Goal: Task Accomplishment & Management: Manage account settings

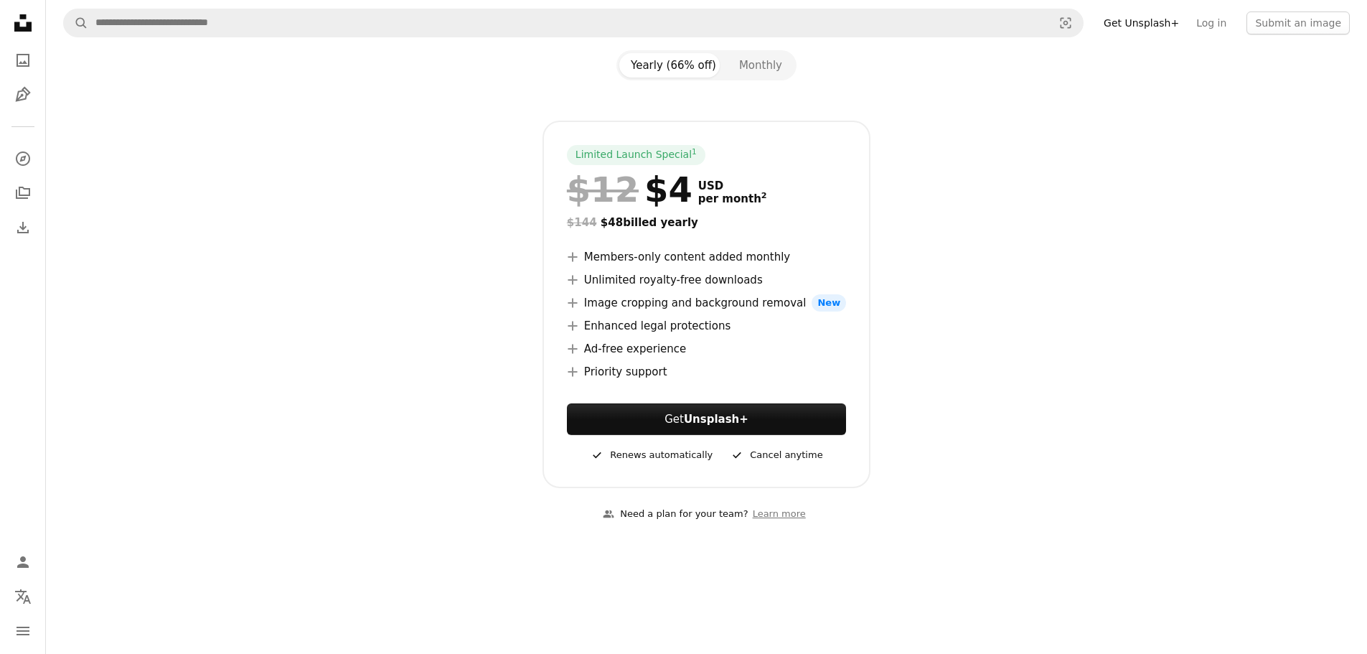
scroll to position [144, 0]
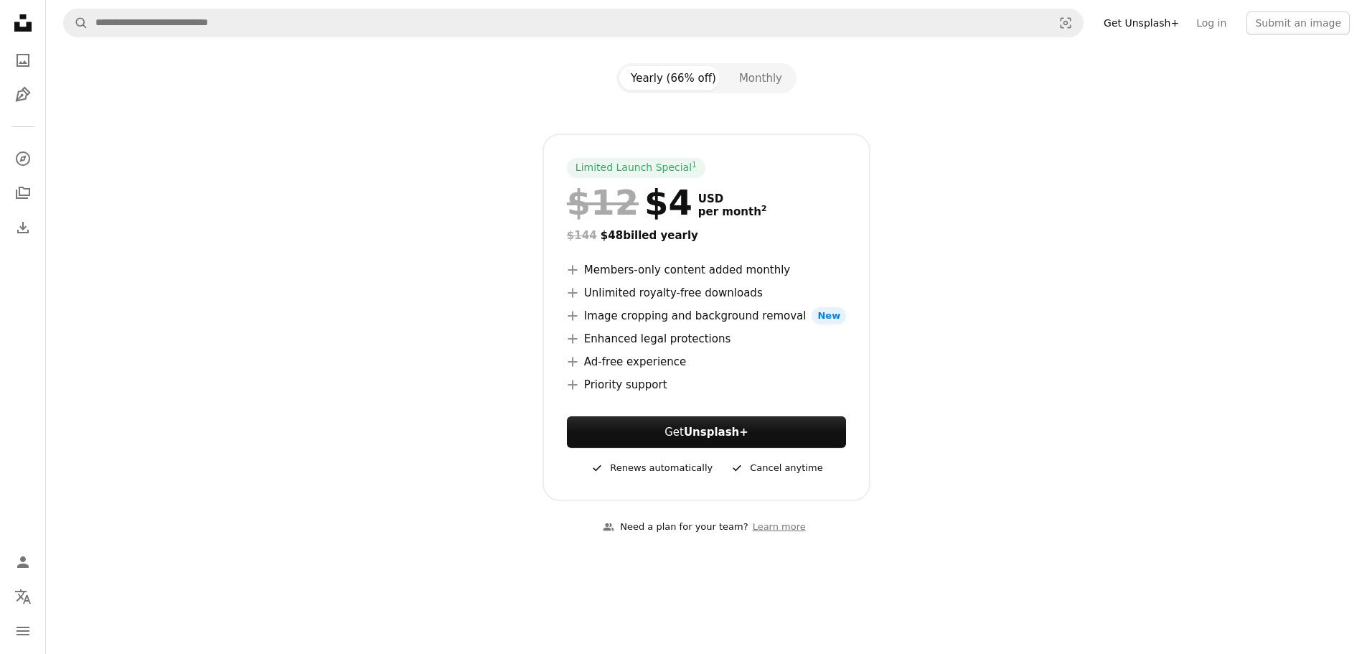
click at [23, 18] on icon at bounding box center [22, 22] width 17 height 17
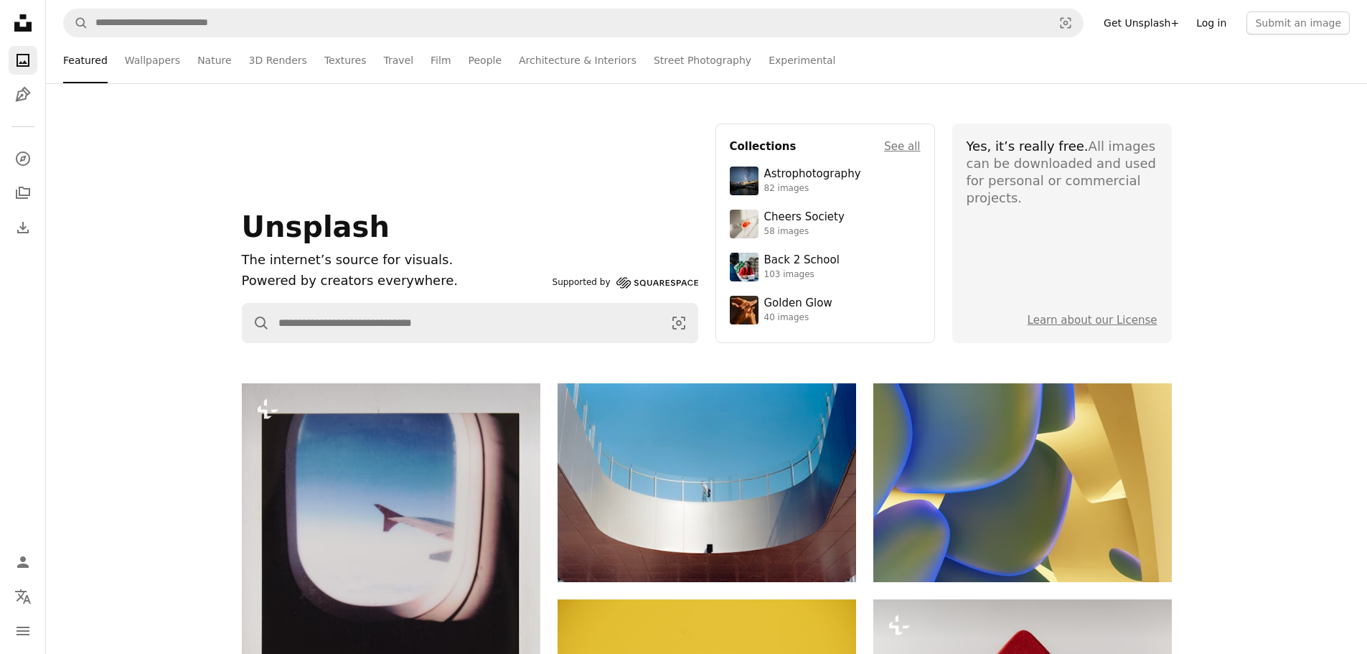
click at [1223, 17] on link "Log in" at bounding box center [1211, 22] width 47 height 23
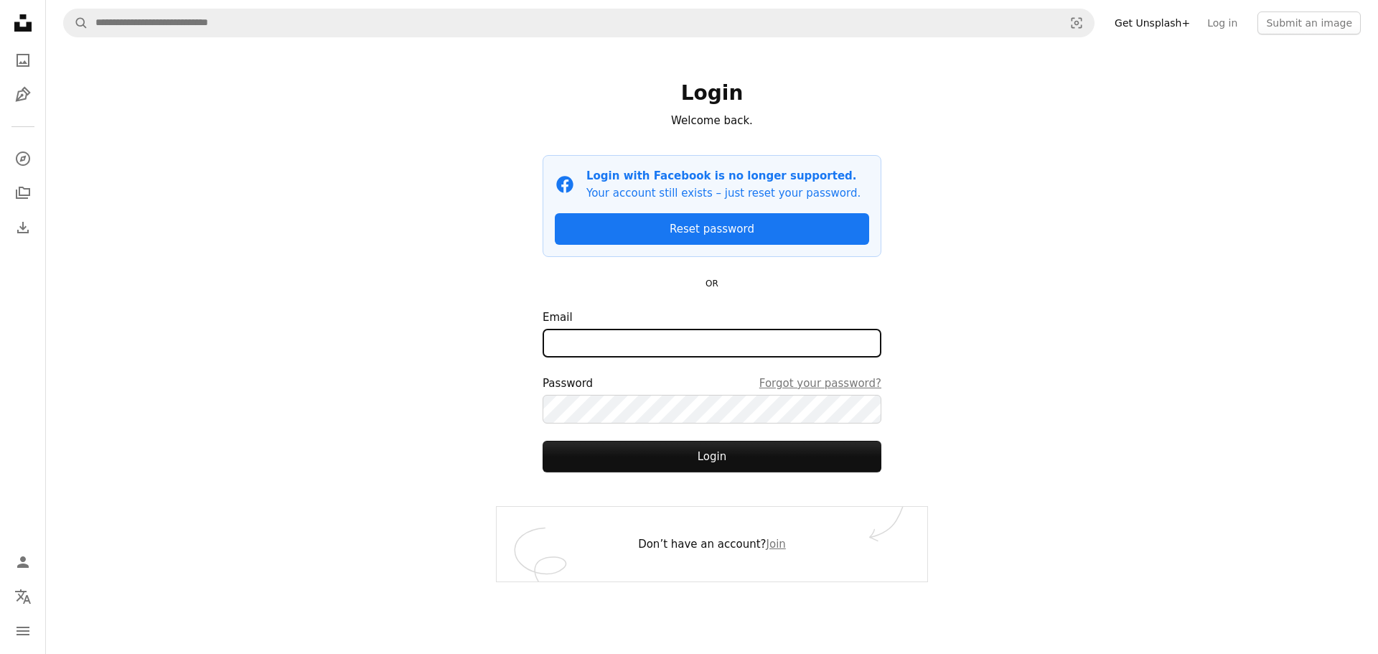
click at [632, 336] on input "Email" at bounding box center [712, 343] width 339 height 29
type input "**********"
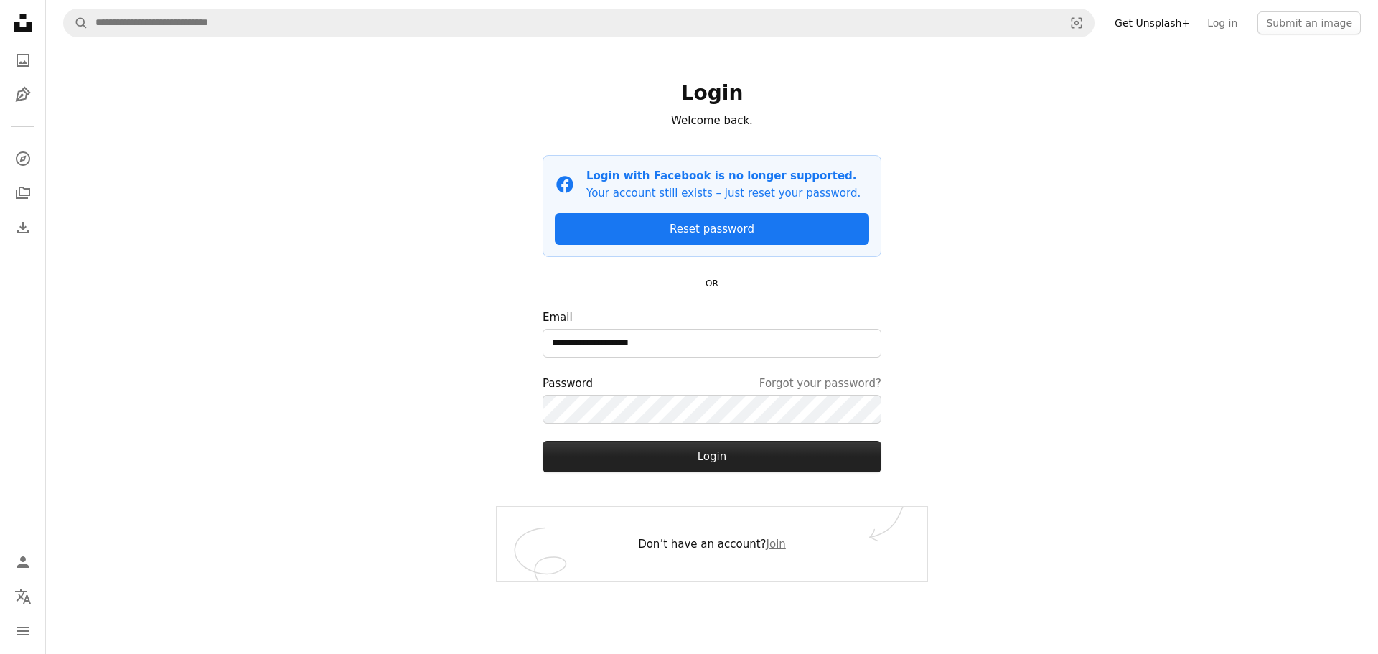
click at [703, 451] on button "Login" at bounding box center [712, 457] width 339 height 32
